Goal: Task Accomplishment & Management: Use online tool/utility

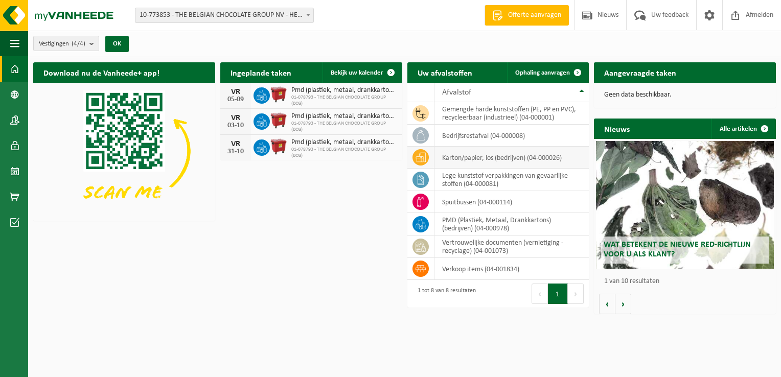
click at [499, 161] on td "karton/papier, los (bedrijven) (04-000026)" at bounding box center [512, 158] width 155 height 22
click at [431, 152] on td at bounding box center [421, 158] width 27 height 22
drag, startPoint x: 431, startPoint y: 152, endPoint x: 501, endPoint y: 150, distance: 70.6
click at [487, 150] on td "karton/papier, los (bedrijven) (04-000026)" at bounding box center [512, 158] width 155 height 22
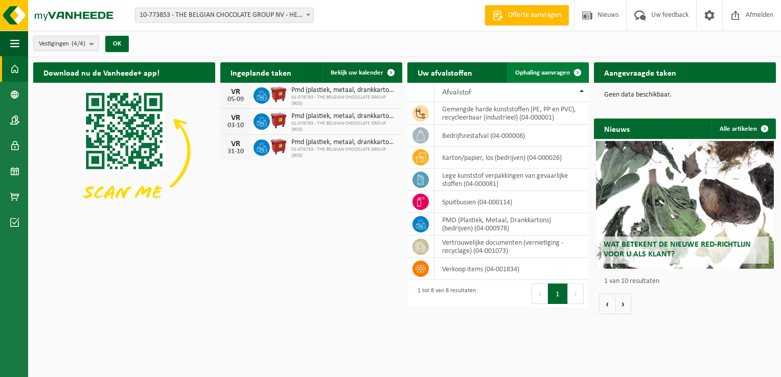
click at [545, 70] on span "Ophaling aanvragen" at bounding box center [543, 73] width 55 height 7
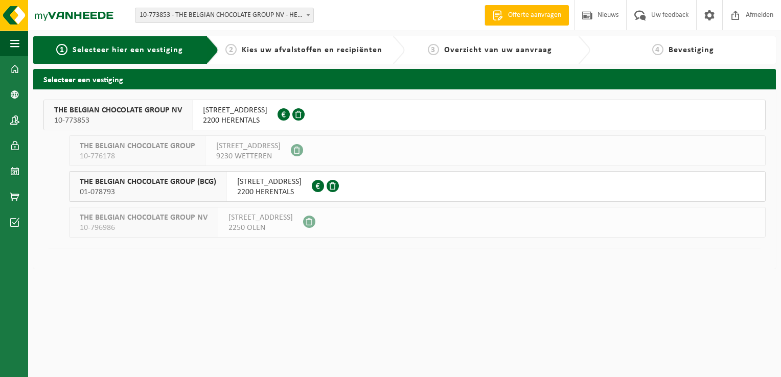
click at [257, 116] on span "2200 HERENTALS" at bounding box center [235, 121] width 64 height 10
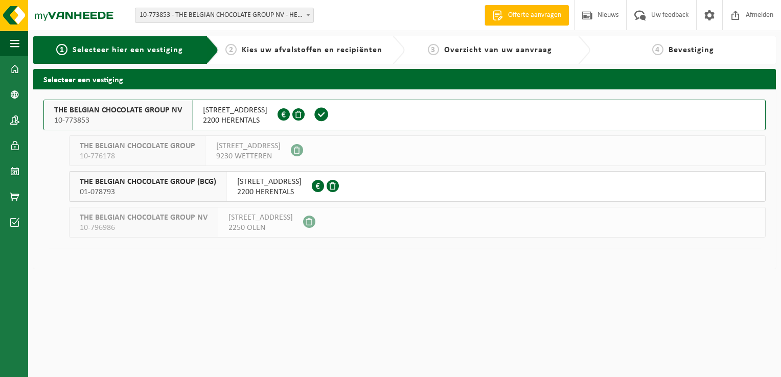
click at [98, 183] on span "THE BELGIAN CHOCOLATE GROUP (BCG)" at bounding box center [148, 182] width 137 height 10
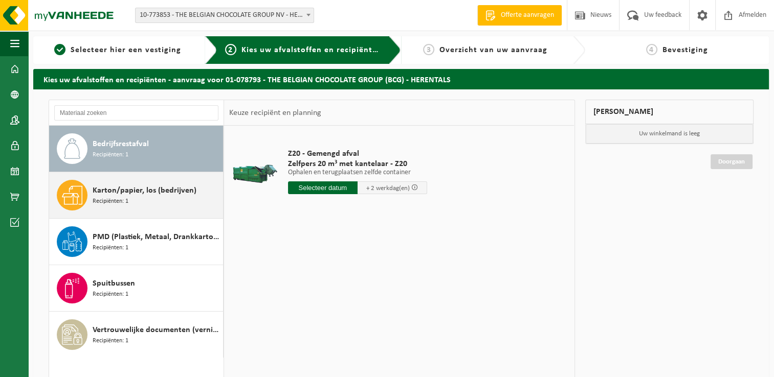
click at [143, 195] on span "Karton/papier, los (bedrijven)" at bounding box center [145, 191] width 104 height 12
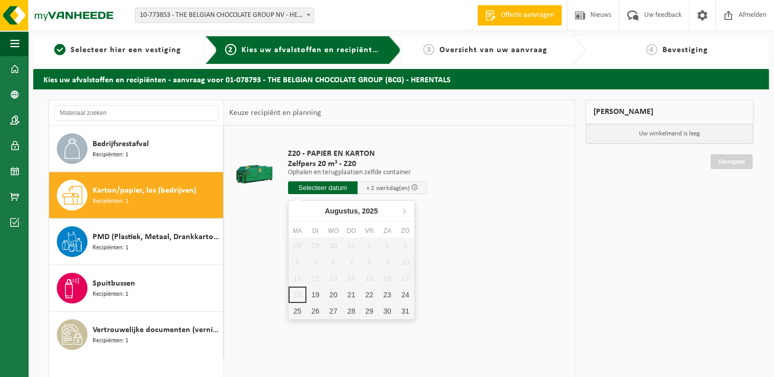
click at [336, 188] on input "text" at bounding box center [323, 188] width 70 height 13
click at [332, 294] on div "20" at bounding box center [333, 295] width 18 height 16
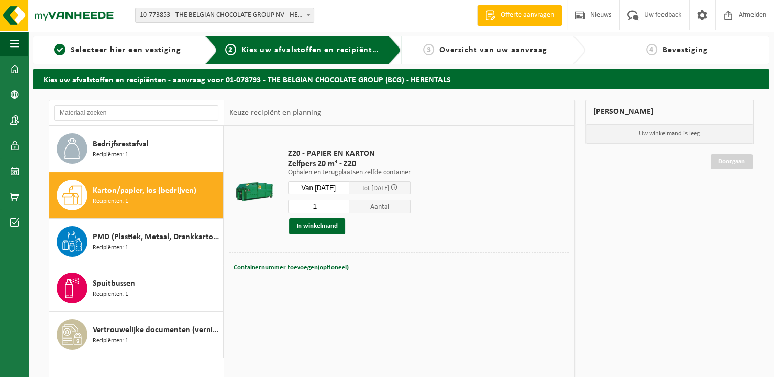
click at [322, 185] on input "Van 2025-08-20" at bounding box center [318, 188] width 61 height 13
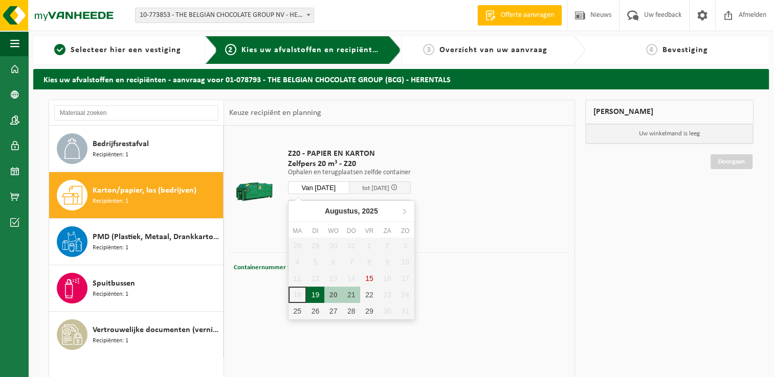
click at [315, 289] on div "19" at bounding box center [315, 295] width 18 height 16
type input "Van 2025-08-19"
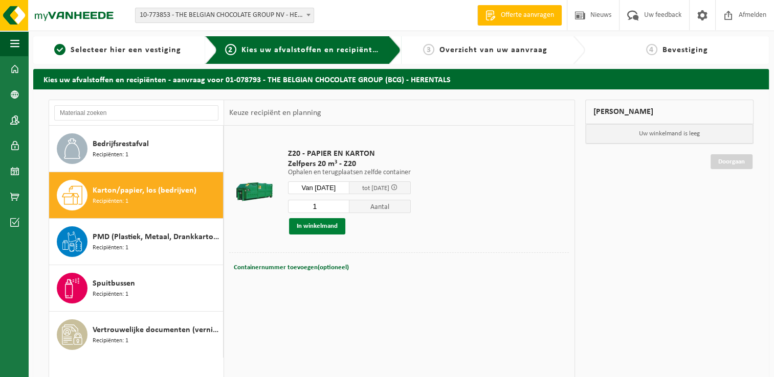
click at [327, 225] on button "In winkelmand" at bounding box center [317, 226] width 56 height 16
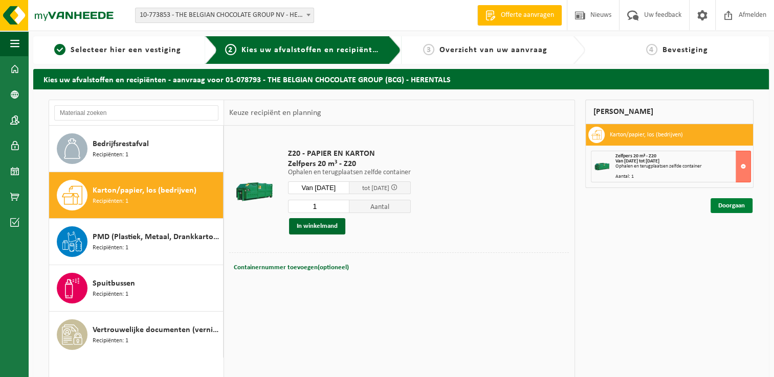
click at [737, 206] on link "Doorgaan" at bounding box center [731, 205] width 42 height 15
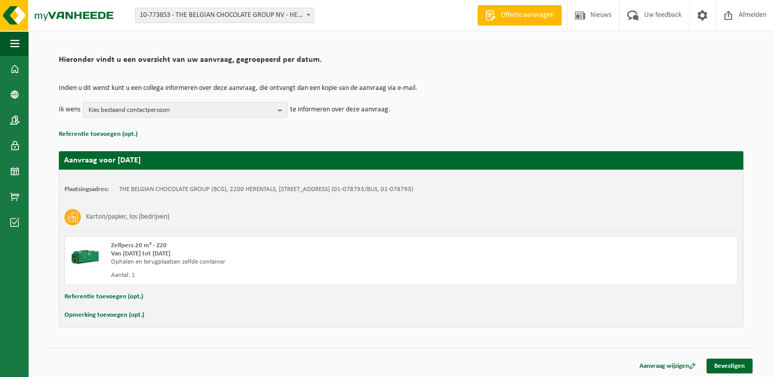
scroll to position [60, 0]
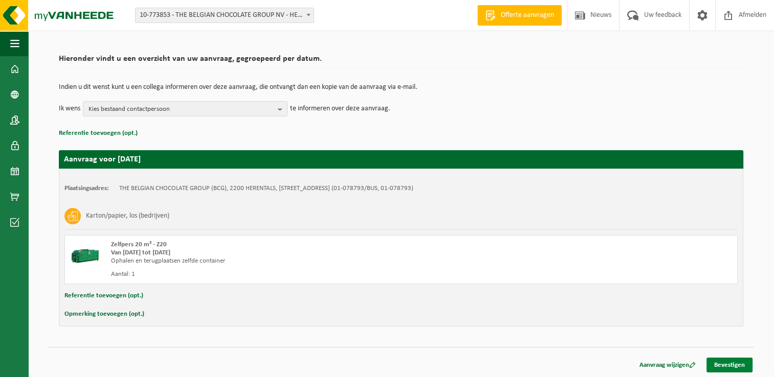
click at [735, 362] on link "Bevestigen" at bounding box center [729, 365] width 46 height 15
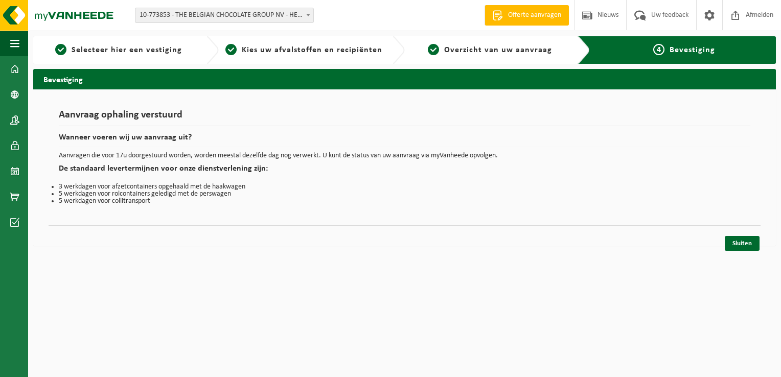
drag, startPoint x: 734, startPoint y: 244, endPoint x: 737, endPoint y: 232, distance: 12.7
click at [735, 244] on link "Sluiten" at bounding box center [742, 243] width 35 height 15
